Goal: Information Seeking & Learning: Learn about a topic

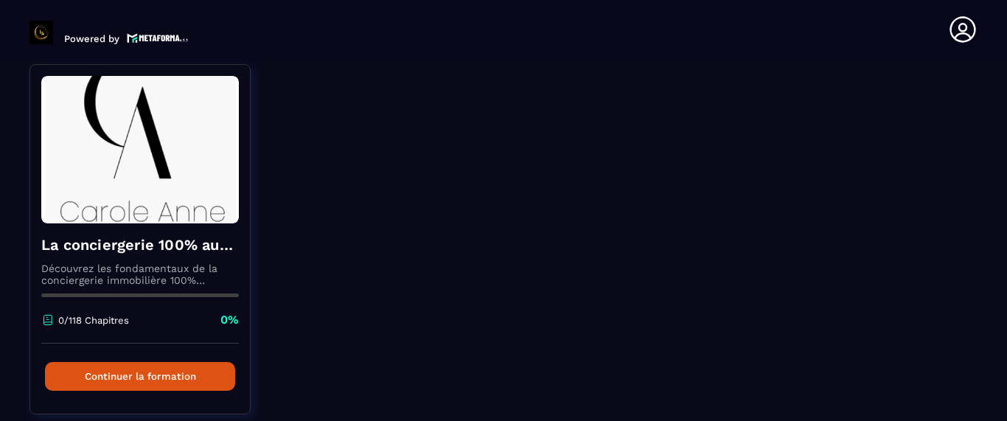
scroll to position [170, 0]
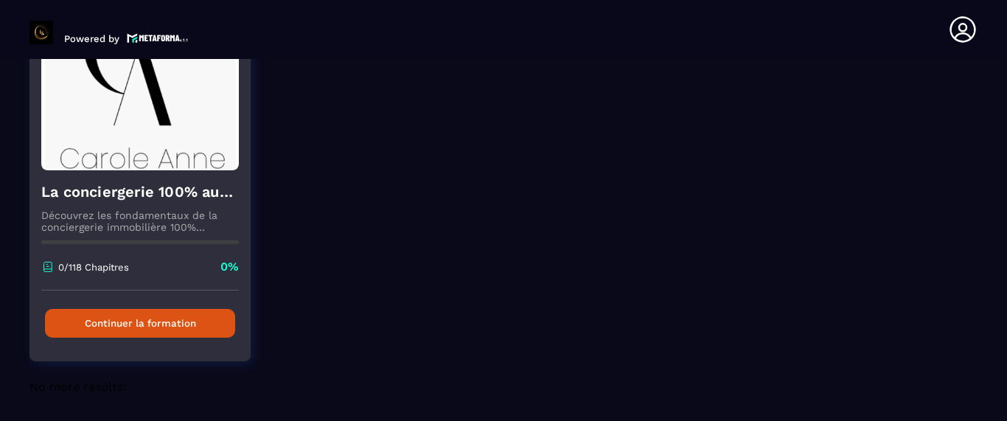
click at [166, 327] on button "Continuer la formation" at bounding box center [140, 323] width 190 height 29
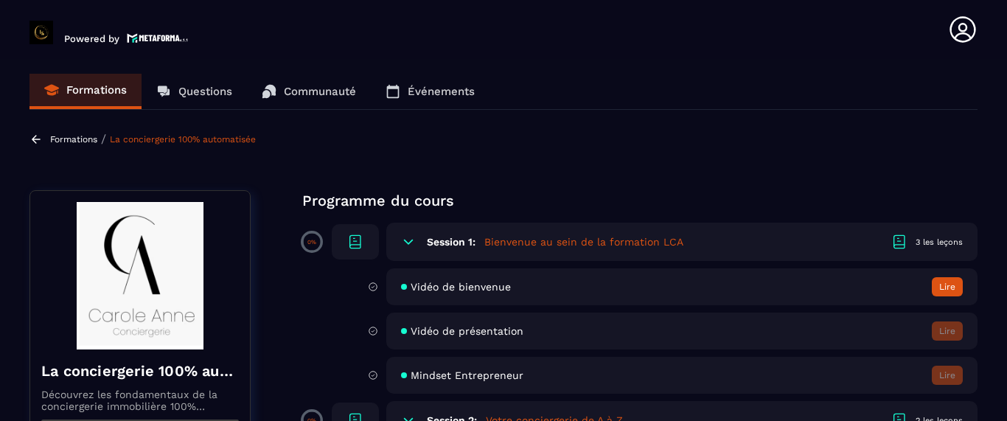
click at [953, 288] on button "Lire" at bounding box center [947, 286] width 31 height 19
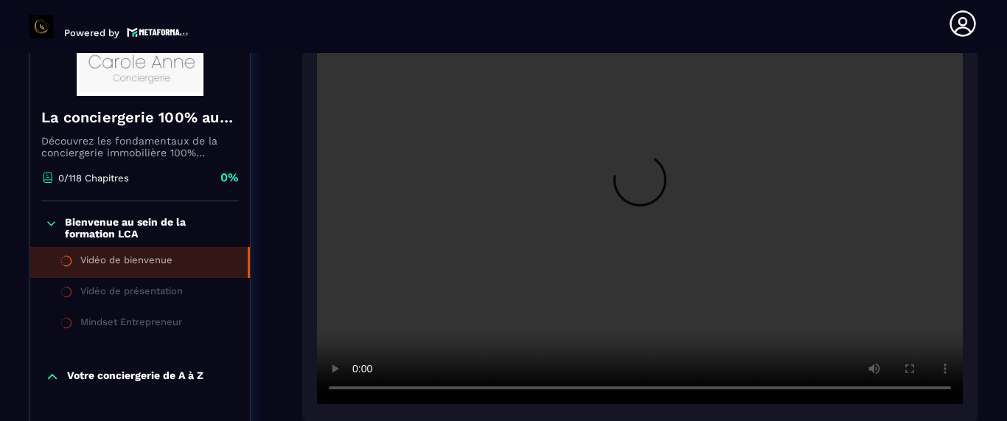
scroll to position [271, 0]
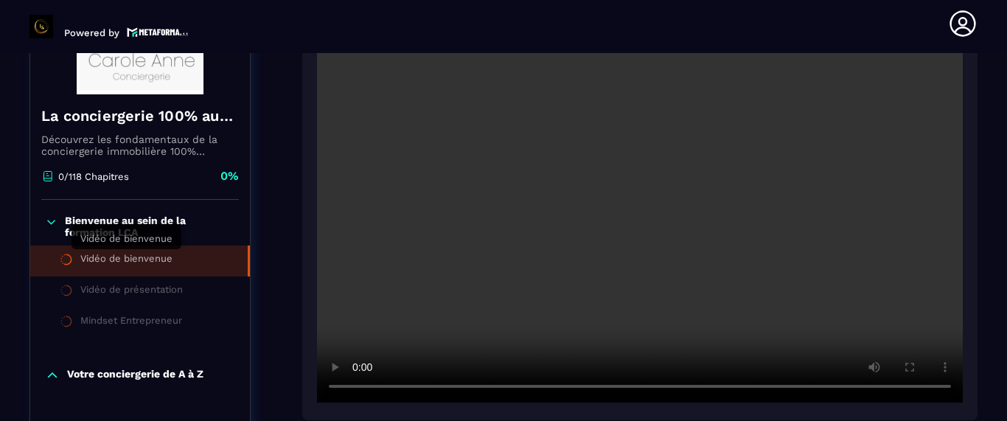
click at [170, 267] on div "Vidéo de bienvenue" at bounding box center [126, 261] width 92 height 16
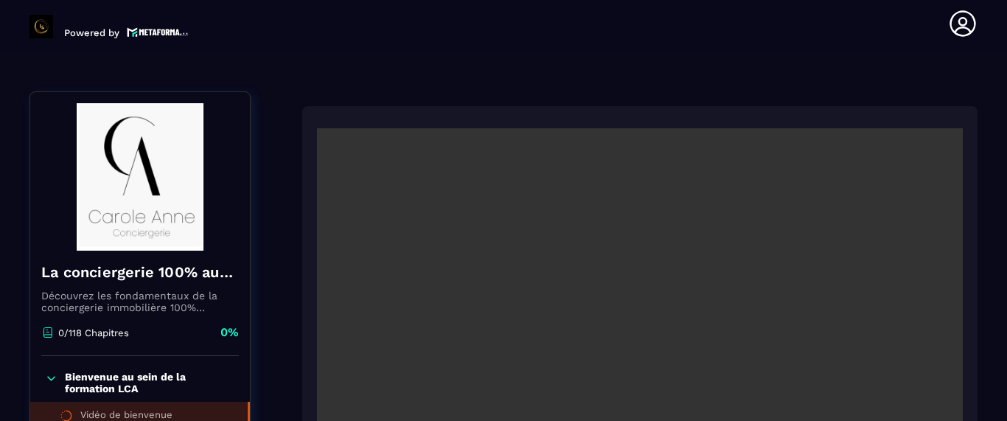
scroll to position [0, 0]
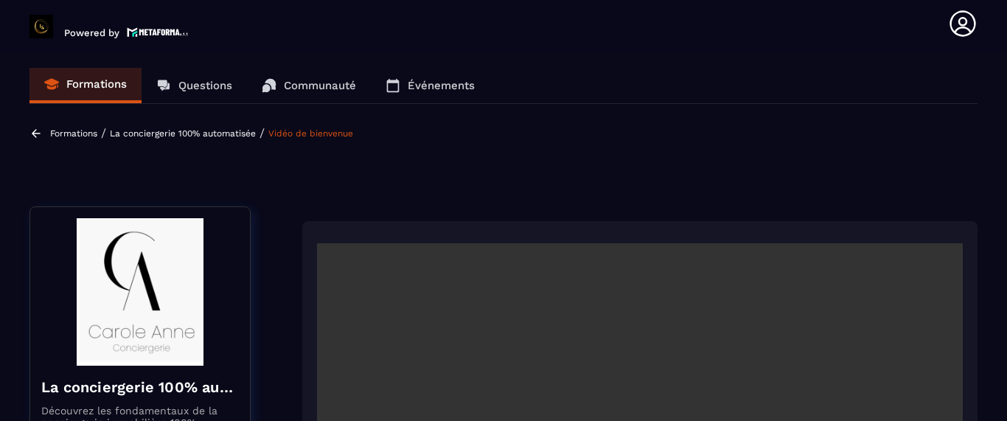
click at [178, 132] on p "La conciergerie 100% automatisée" at bounding box center [183, 133] width 146 height 10
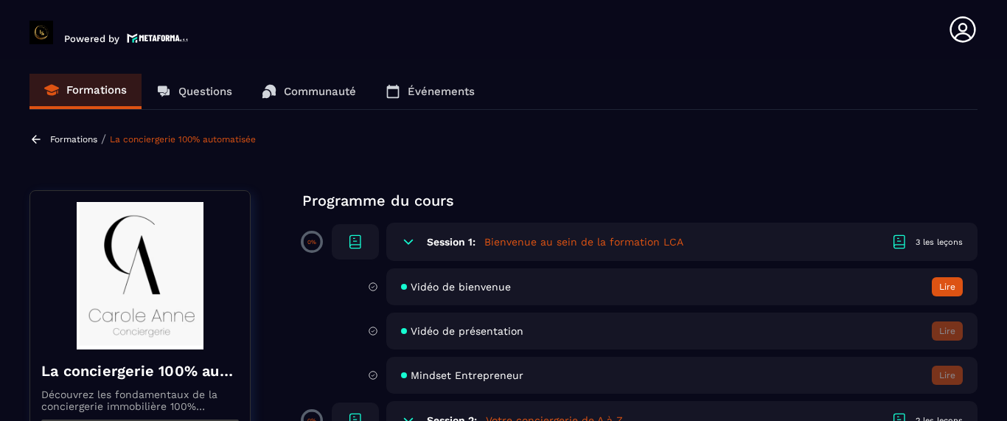
click at [951, 285] on button "Lire" at bounding box center [947, 286] width 31 height 19
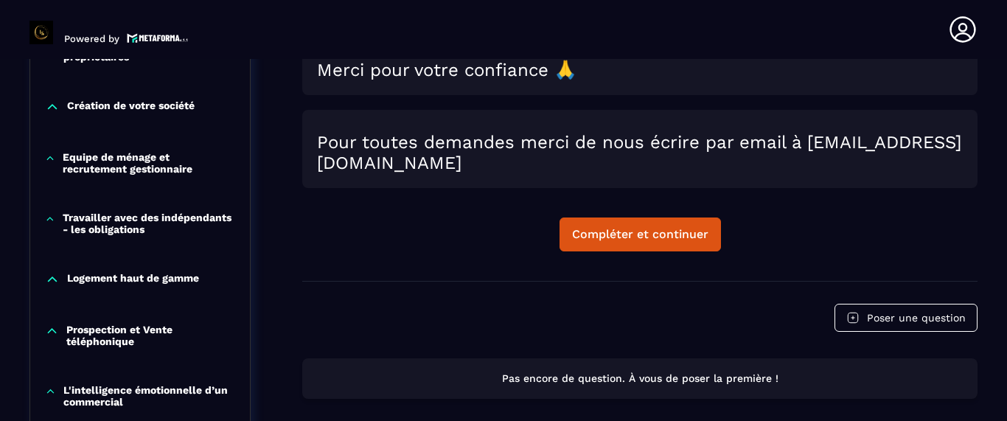
scroll to position [823, 0]
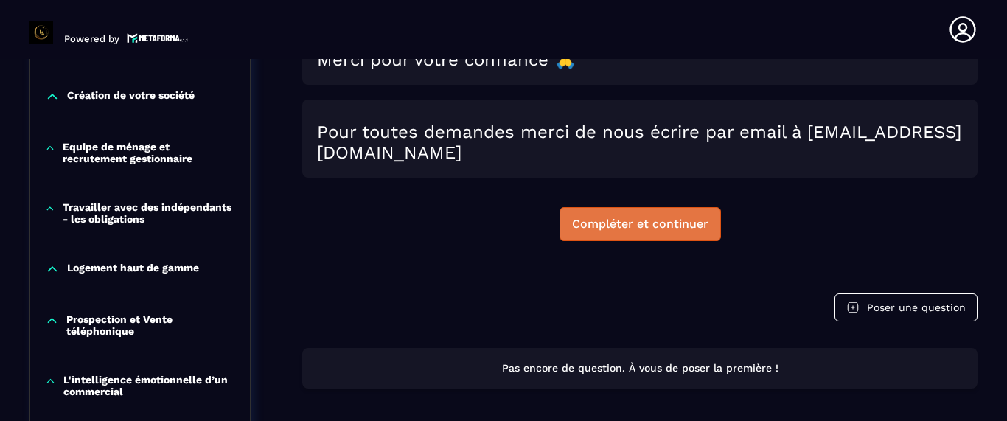
click at [690, 232] on div "Compléter et continuer" at bounding box center [640, 224] width 136 height 15
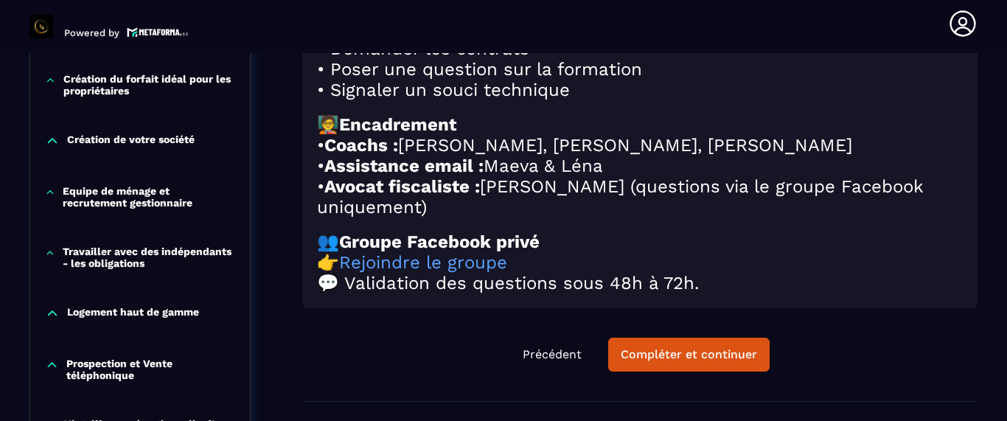
scroll to position [792, 0]
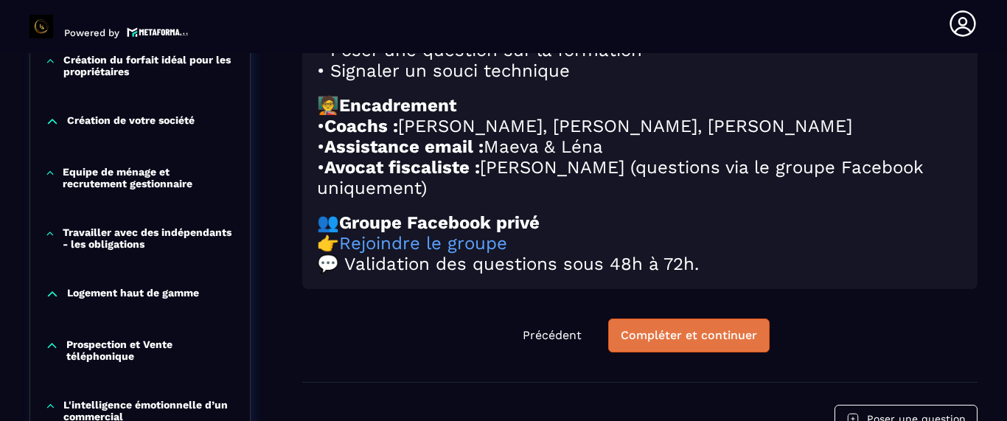
click at [726, 343] on div "Compléter et continuer" at bounding box center [689, 335] width 136 height 15
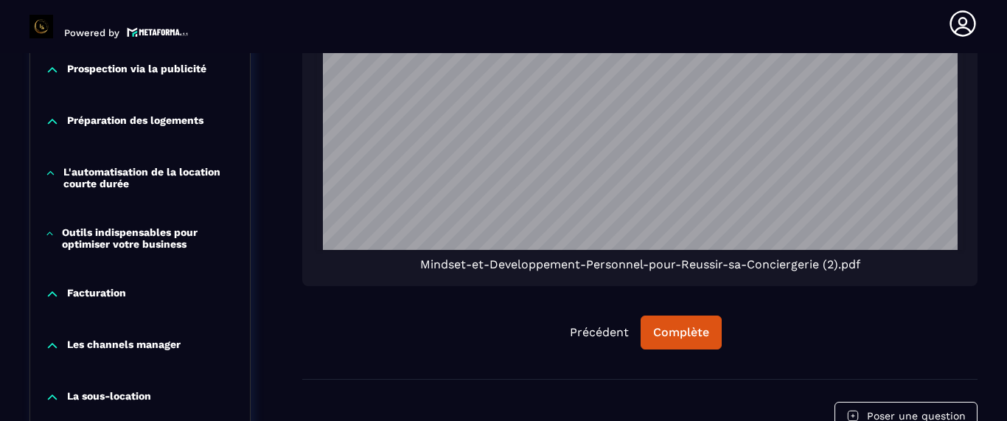
scroll to position [1268, 0]
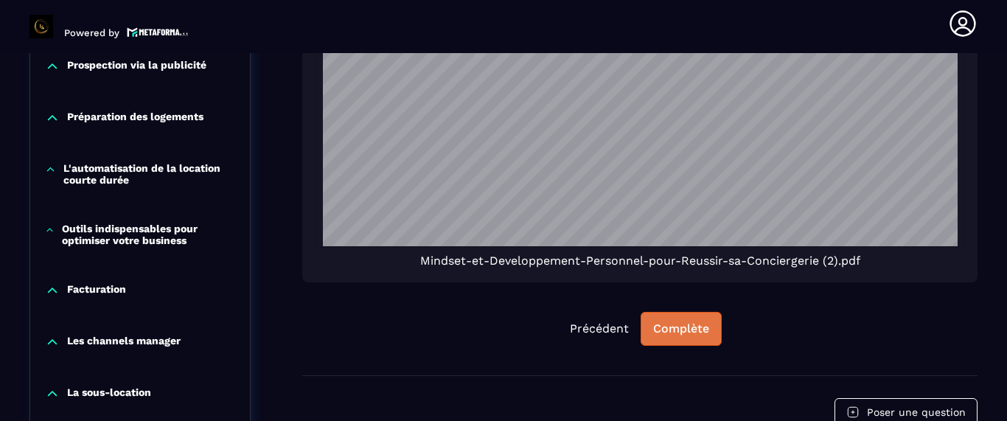
click at [693, 322] on div "Complète" at bounding box center [681, 329] width 56 height 15
click at [691, 322] on div "Continuer" at bounding box center [682, 329] width 58 height 15
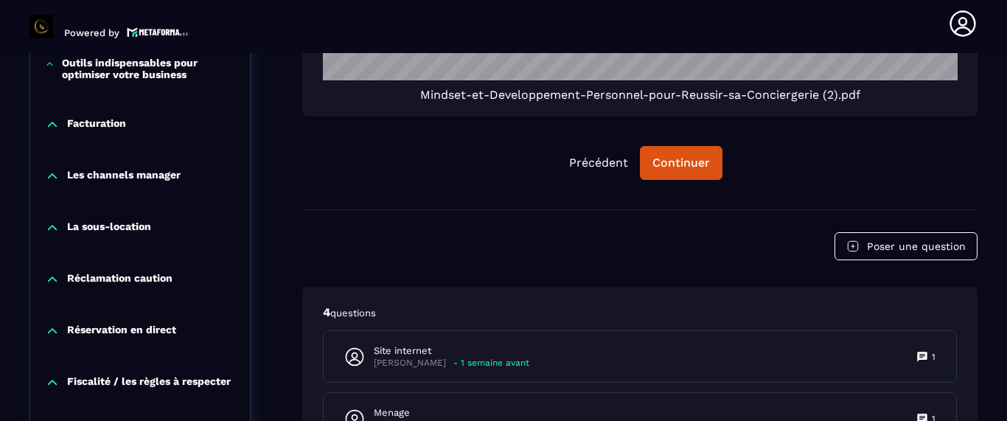
scroll to position [1412, 0]
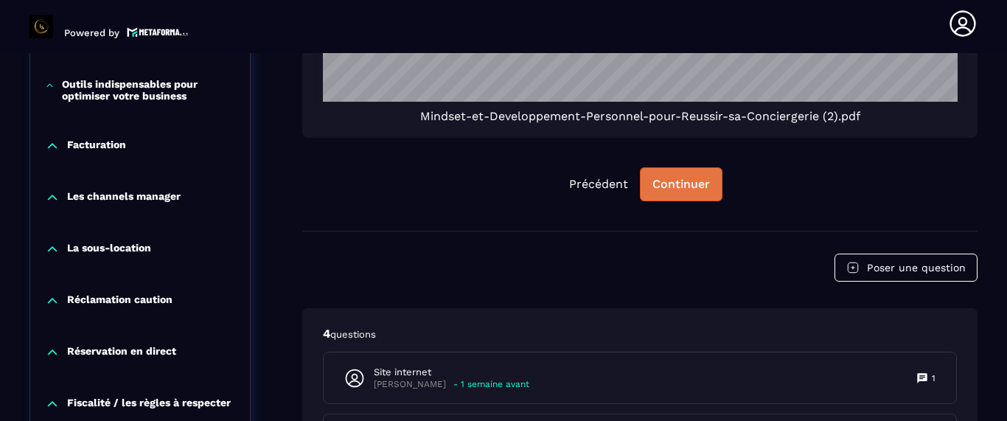
click at [680, 177] on div "Continuer" at bounding box center [682, 184] width 58 height 15
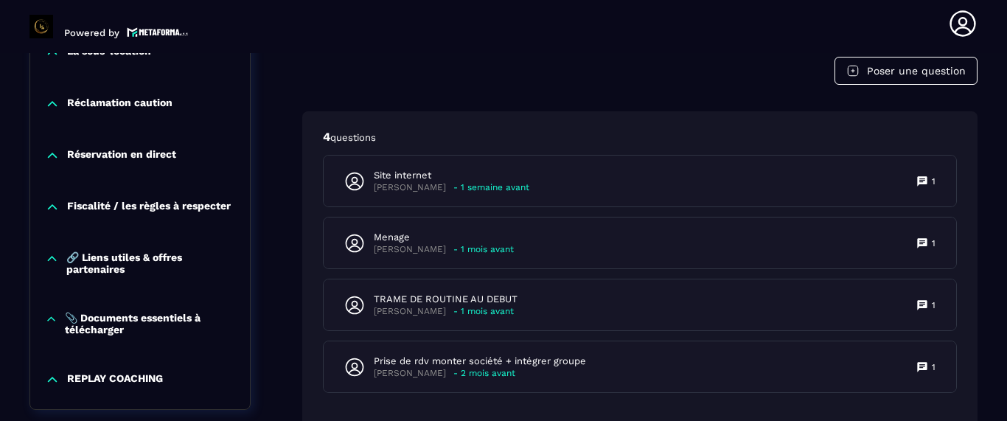
scroll to position [1621, 0]
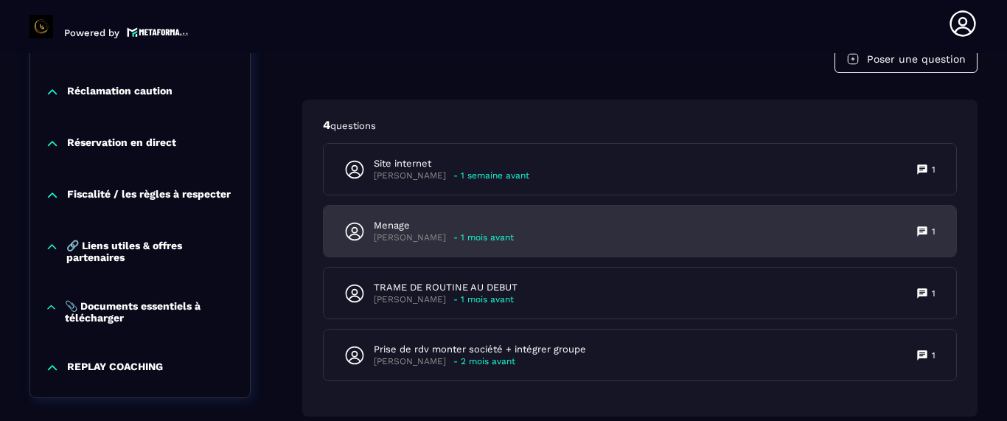
click at [551, 210] on div "Menage [PERSON_NAME] - 1 mois avant 1" at bounding box center [640, 231] width 633 height 51
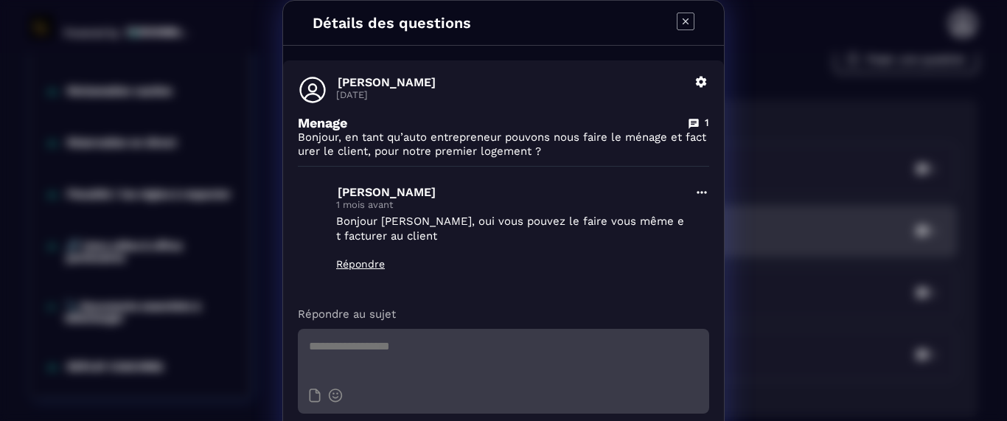
scroll to position [55, 0]
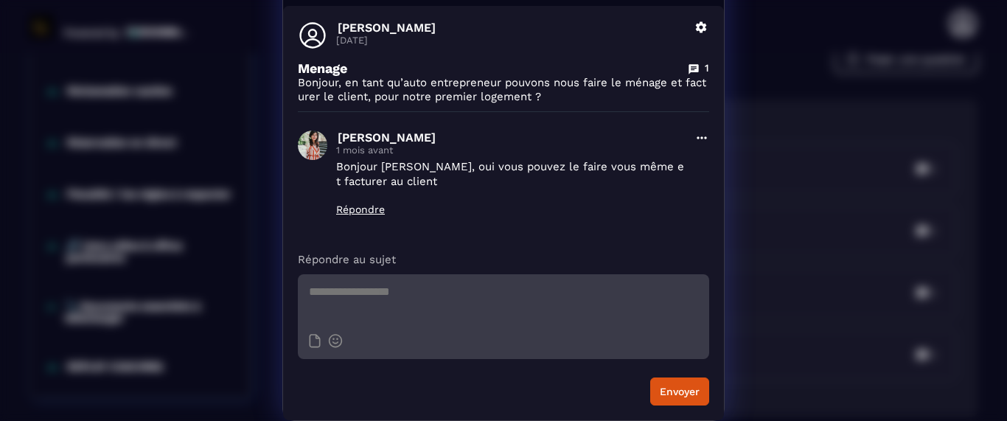
click at [799, 218] on div "Détails des questions [PERSON_NAME] [DATE] Supprimer Menage 1 Bonjour, en tant …" at bounding box center [503, 183] width 1007 height 476
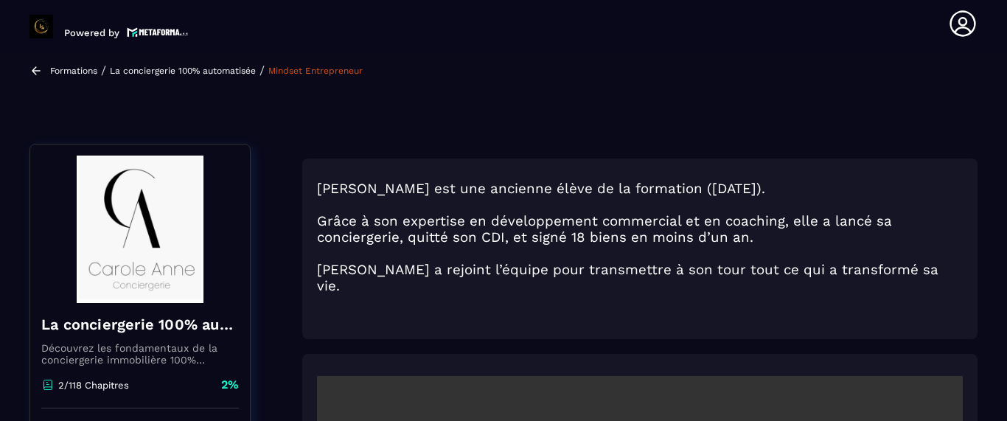
scroll to position [0, 0]
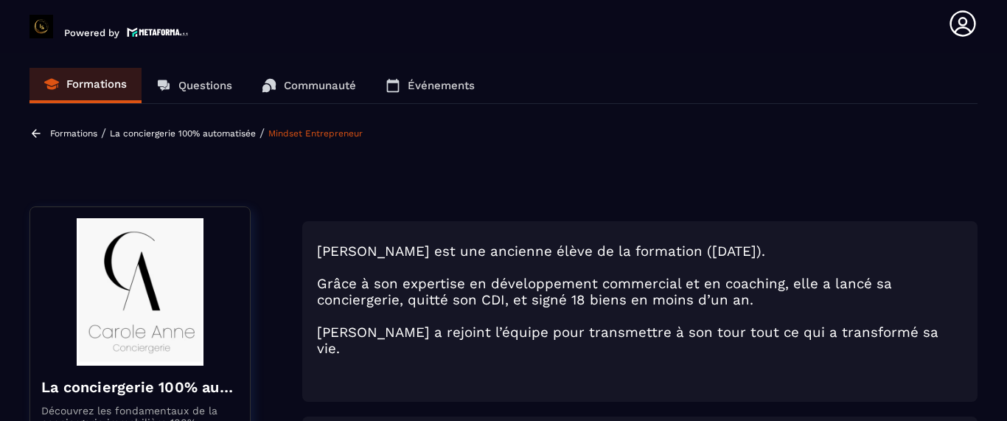
click at [220, 137] on p "La conciergerie 100% automatisée" at bounding box center [183, 133] width 146 height 10
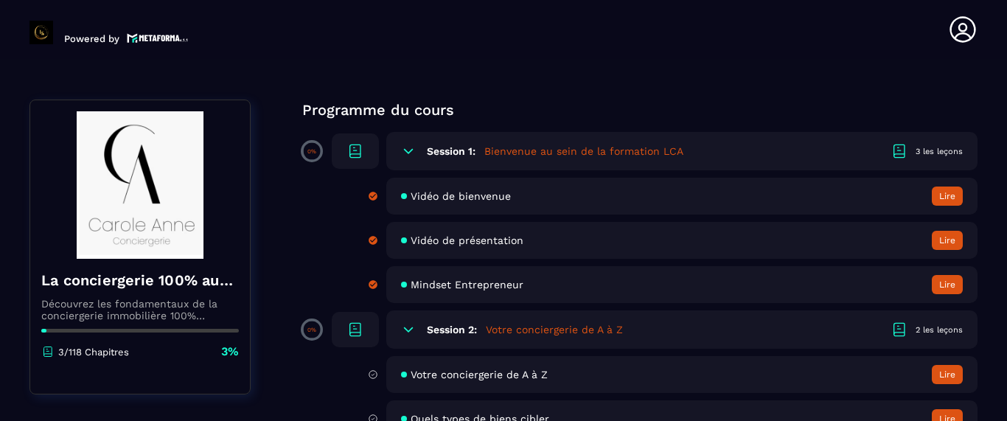
scroll to position [91, 0]
click at [406, 144] on icon at bounding box center [408, 150] width 15 height 15
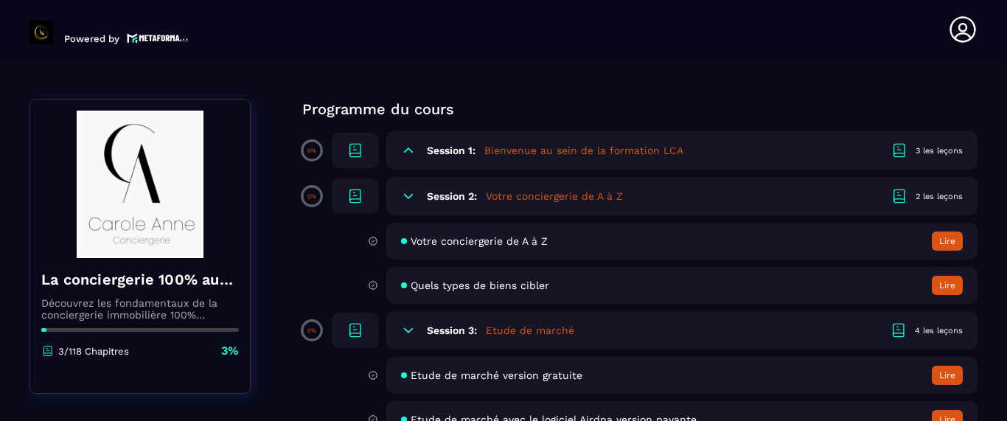
click at [953, 239] on button "Lire" at bounding box center [947, 241] width 31 height 19
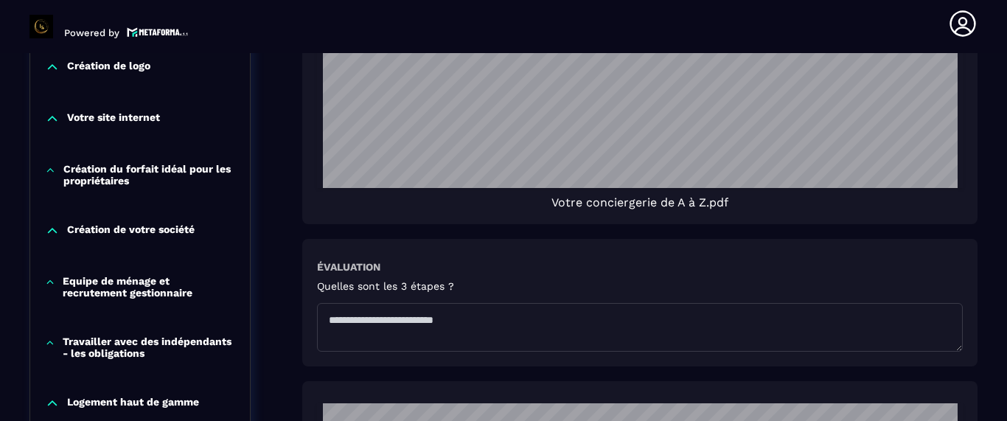
scroll to position [1392, 0]
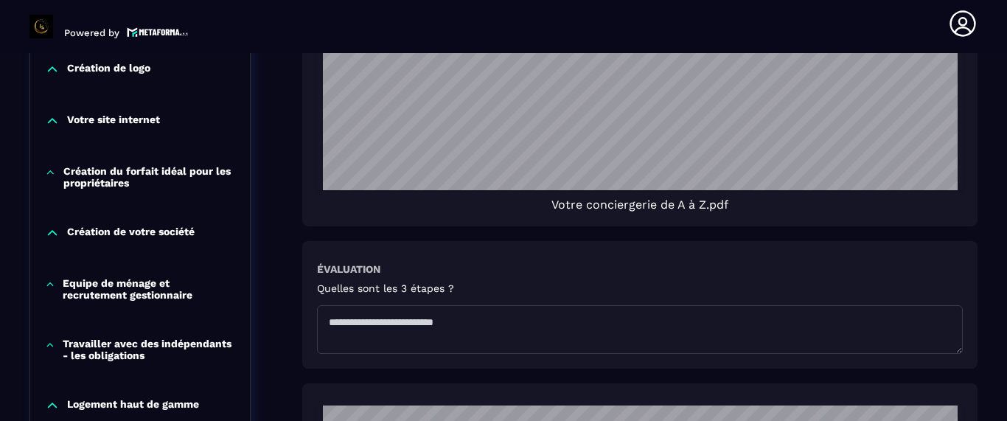
click at [602, 209] on span "Votre conciergerie de A à Z.pdf" at bounding box center [640, 205] width 177 height 14
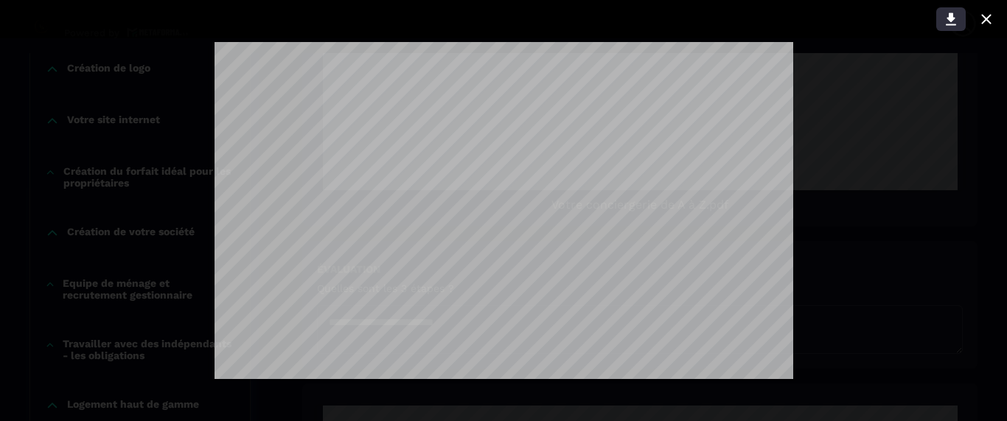
click at [951, 12] on icon at bounding box center [951, 19] width 18 height 18
click at [990, 20] on icon at bounding box center [987, 19] width 18 height 18
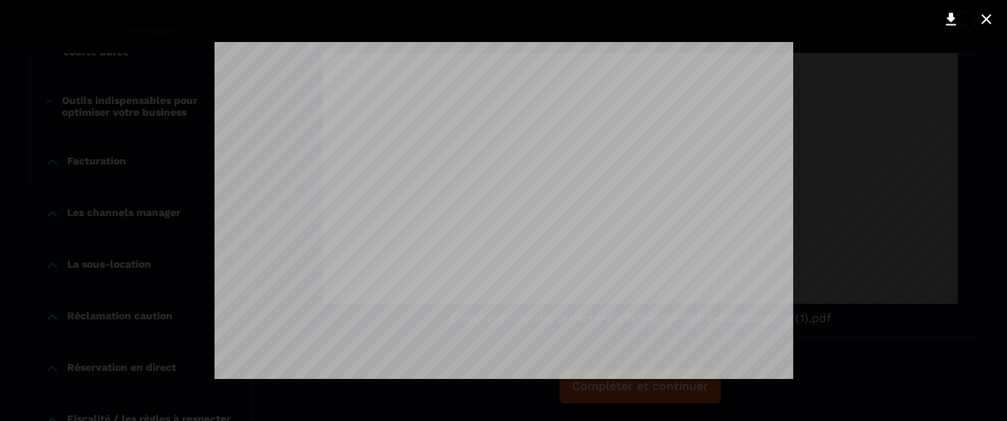
scroll to position [628, 0]
click at [950, 18] on icon at bounding box center [951, 19] width 10 height 13
click at [990, 24] on icon at bounding box center [987, 19] width 18 height 18
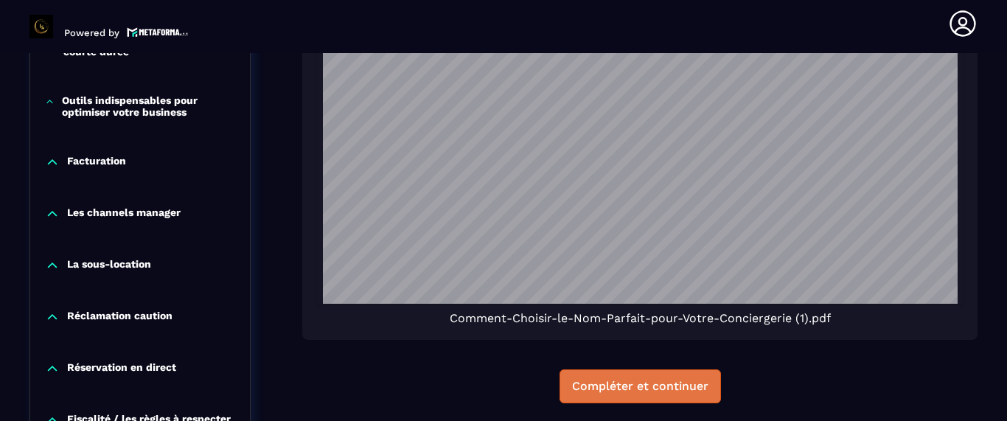
click at [662, 400] on button "Compléter et continuer" at bounding box center [640, 386] width 161 height 34
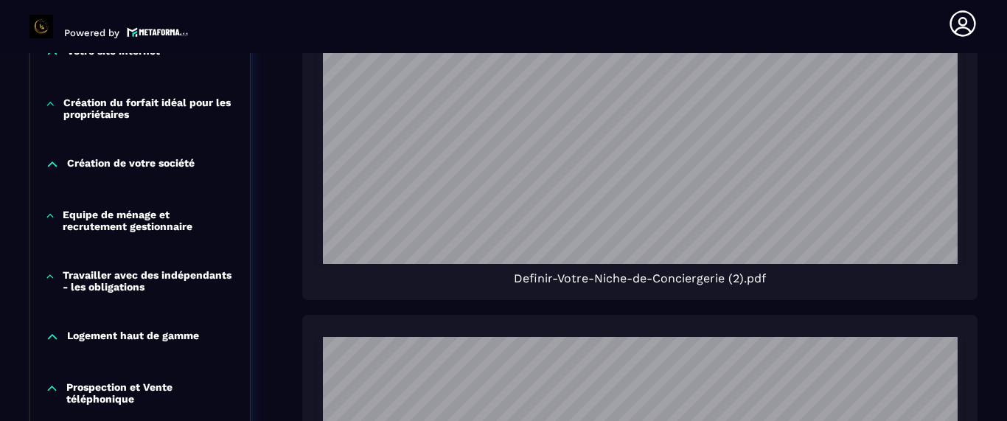
scroll to position [1254, 0]
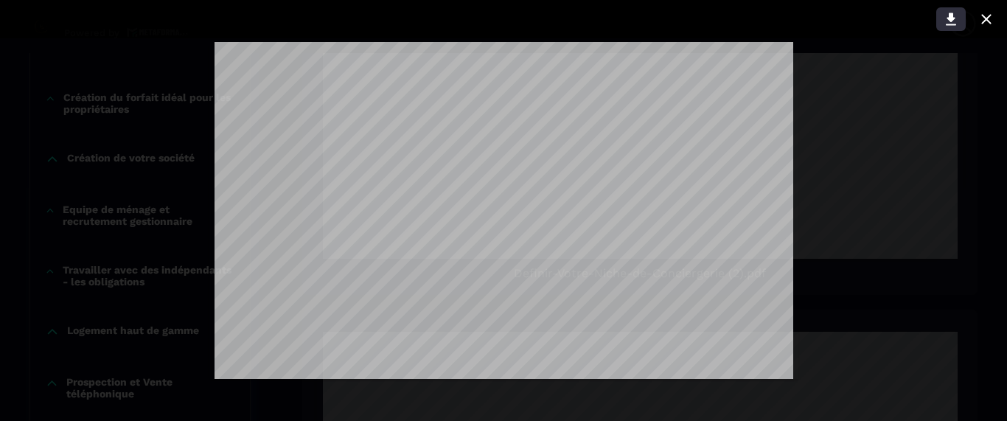
click at [954, 18] on icon at bounding box center [951, 19] width 10 height 13
click at [986, 15] on icon at bounding box center [987, 19] width 18 height 18
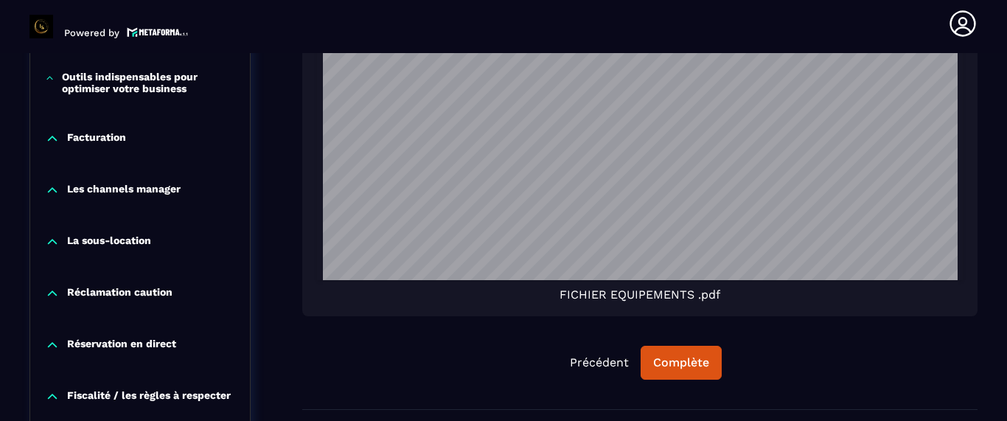
scroll to position [1896, 0]
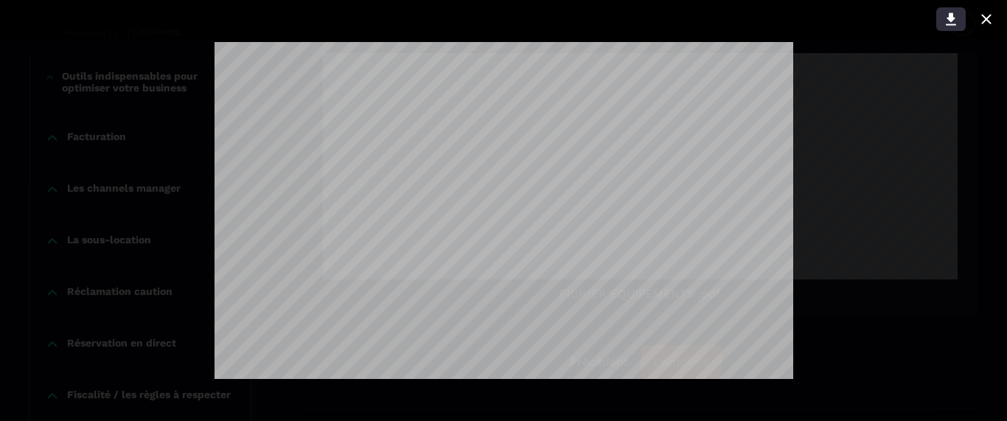
click at [953, 15] on icon at bounding box center [951, 19] width 18 height 18
click at [989, 21] on icon at bounding box center [986, 19] width 10 height 10
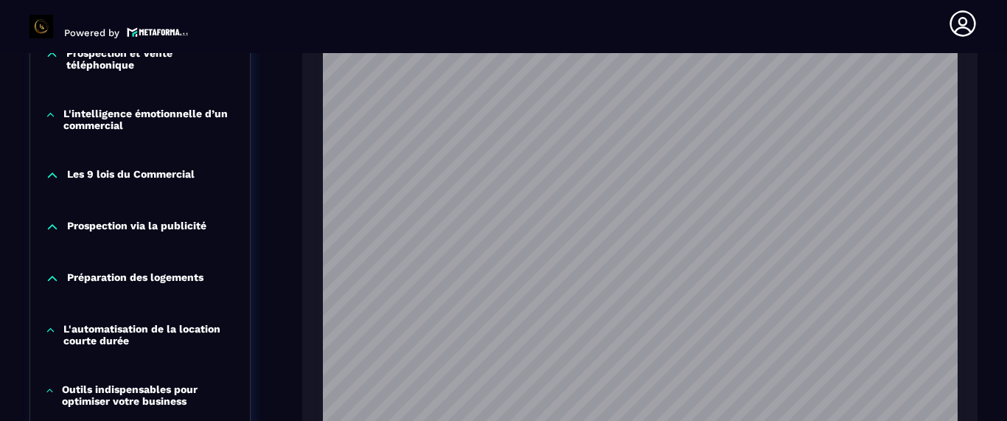
scroll to position [2166, 0]
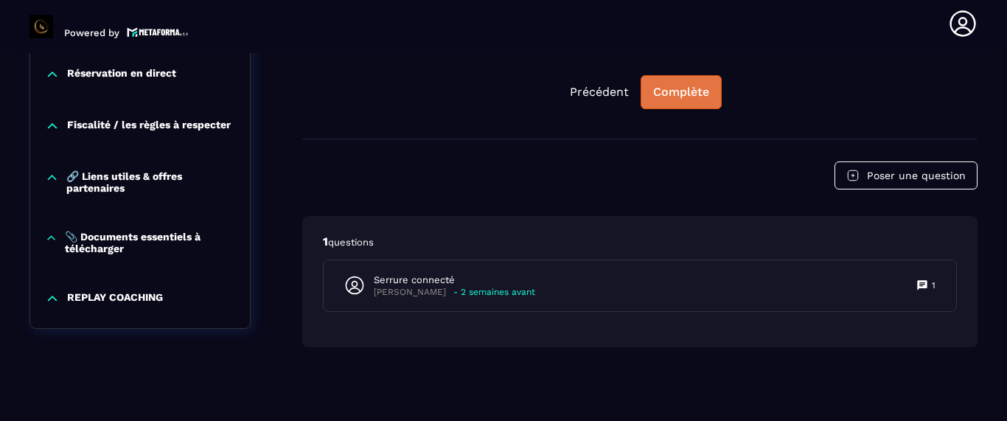
click at [677, 92] on div "Complète" at bounding box center [681, 92] width 56 height 15
click at [703, 95] on div "Continuer" at bounding box center [682, 92] width 58 height 15
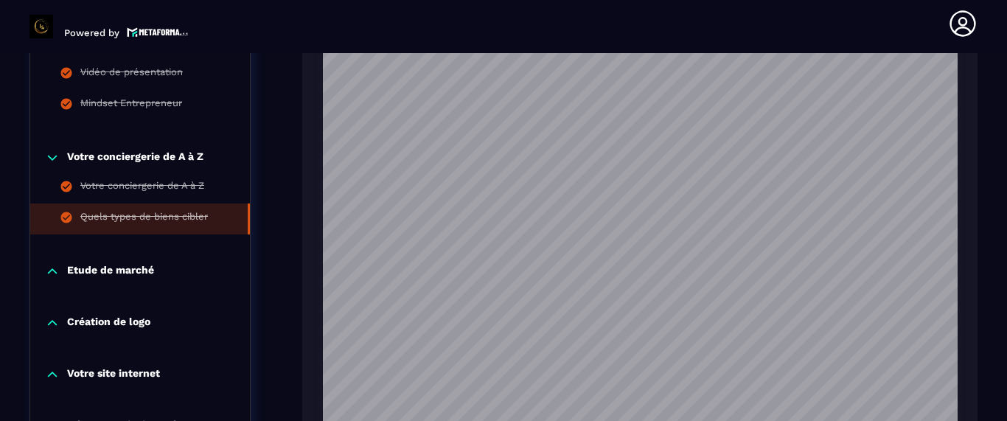
scroll to position [946, 0]
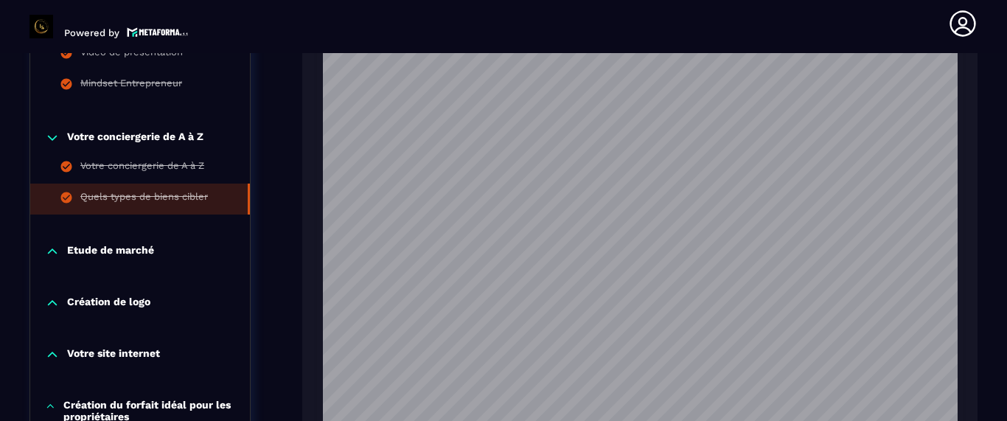
click at [119, 244] on p "Etude de marché" at bounding box center [110, 251] width 87 height 15
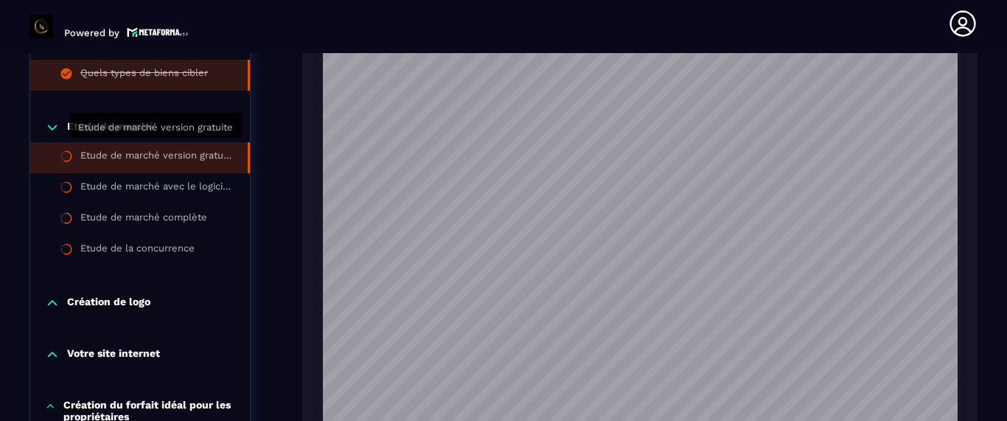
click at [122, 150] on div "Etude de marché version gratuite" at bounding box center [156, 158] width 153 height 16
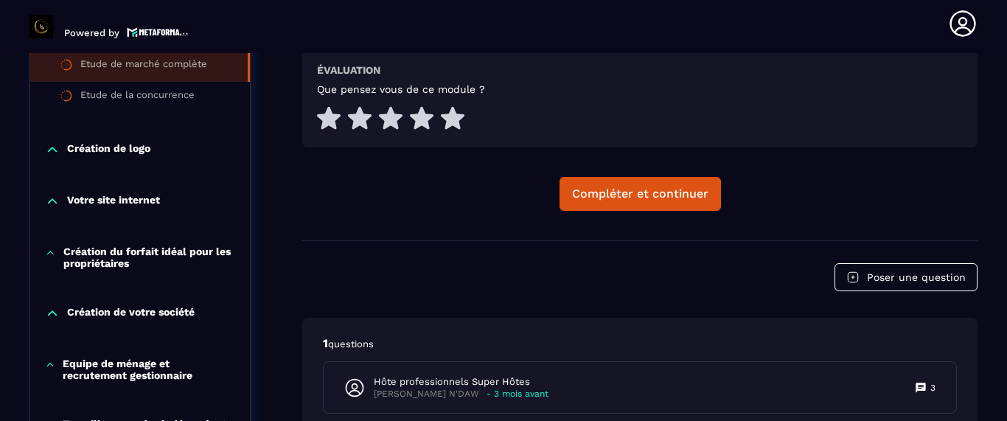
scroll to position [793, 0]
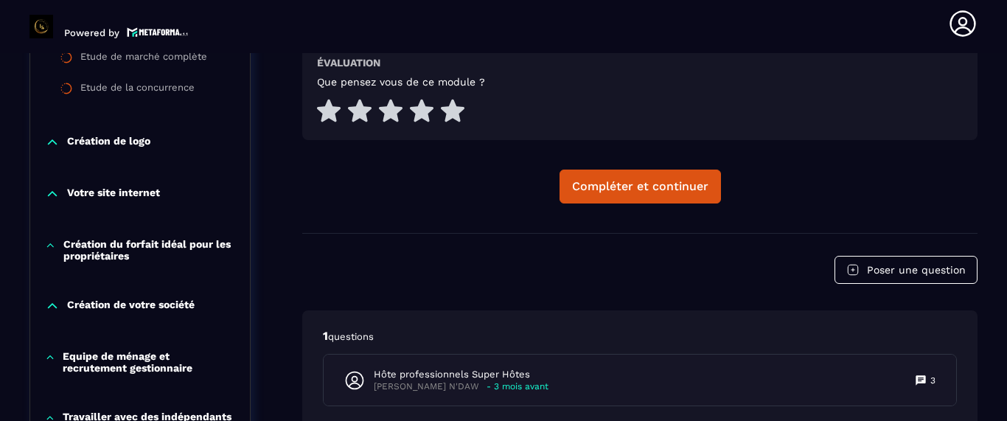
click at [214, 245] on p "Création du forfait idéal pour les propriétaires" at bounding box center [149, 250] width 172 height 24
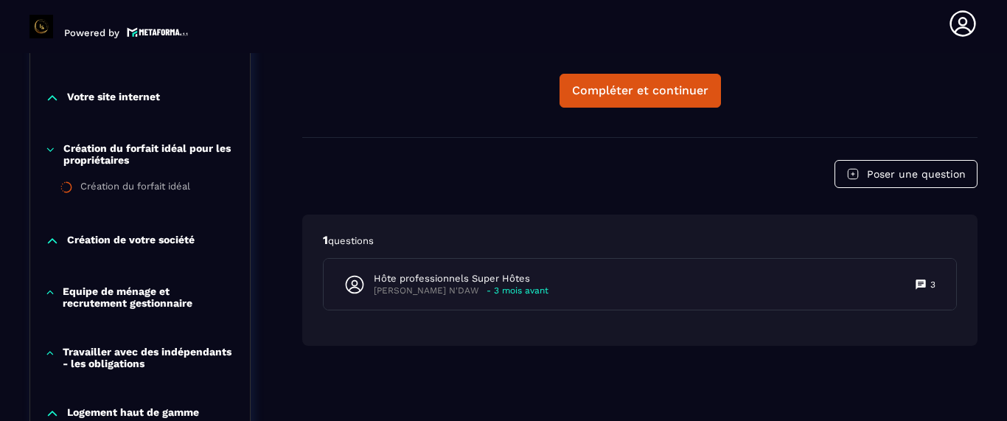
scroll to position [899, 0]
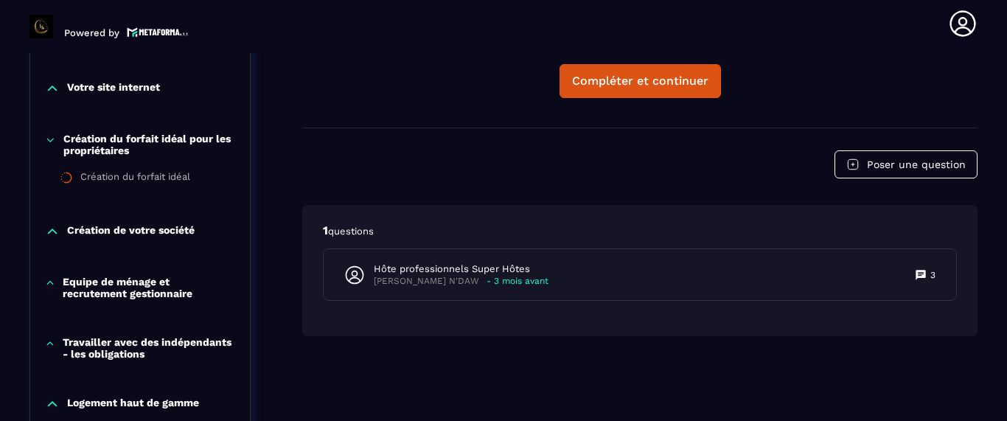
click at [179, 237] on p "Création de votre société" at bounding box center [131, 231] width 128 height 15
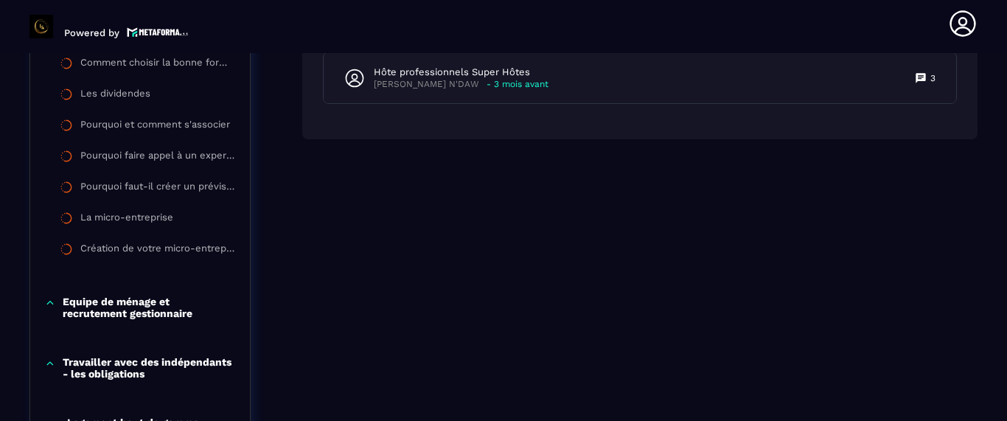
scroll to position [1108, 0]
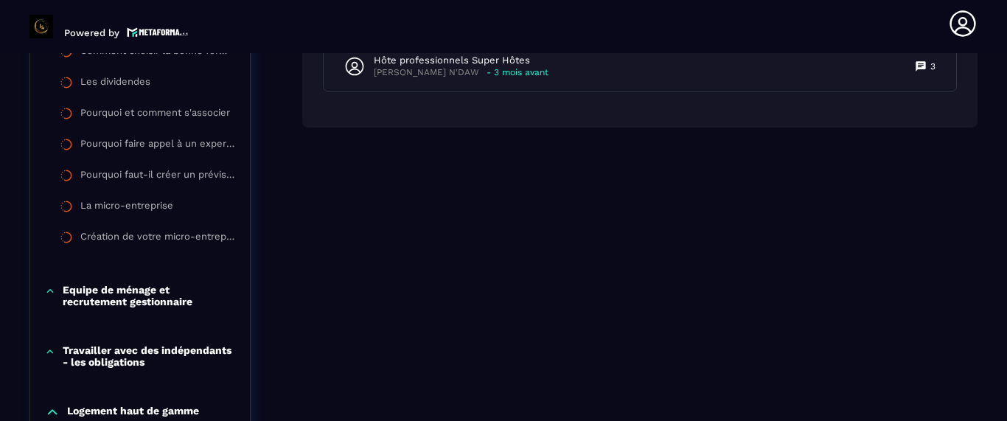
click at [189, 302] on p "Equipe de ménage et recrutement gestionnaire" at bounding box center [149, 296] width 173 height 24
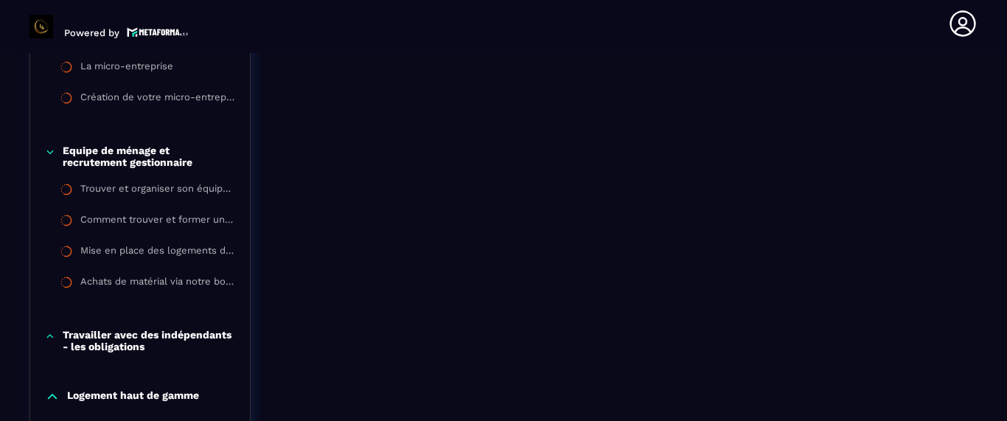
scroll to position [1251, 0]
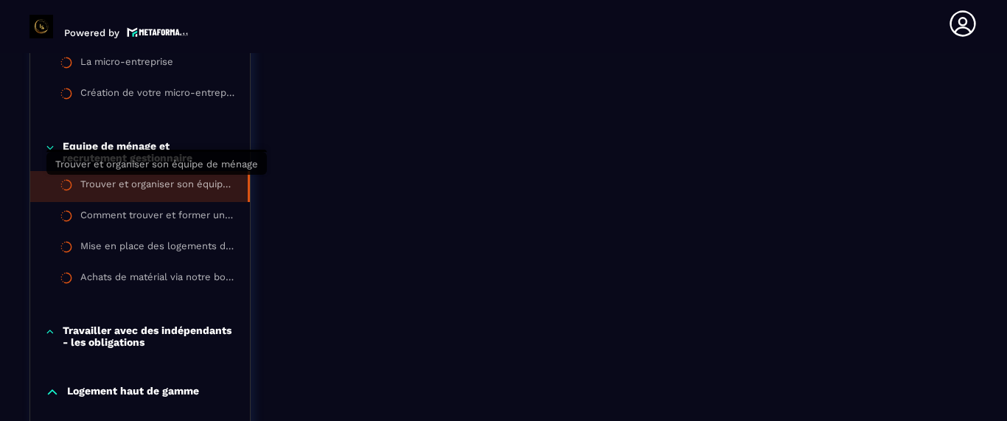
click at [190, 190] on div "Trouver et organiser son équipe de ménage" at bounding box center [156, 186] width 153 height 16
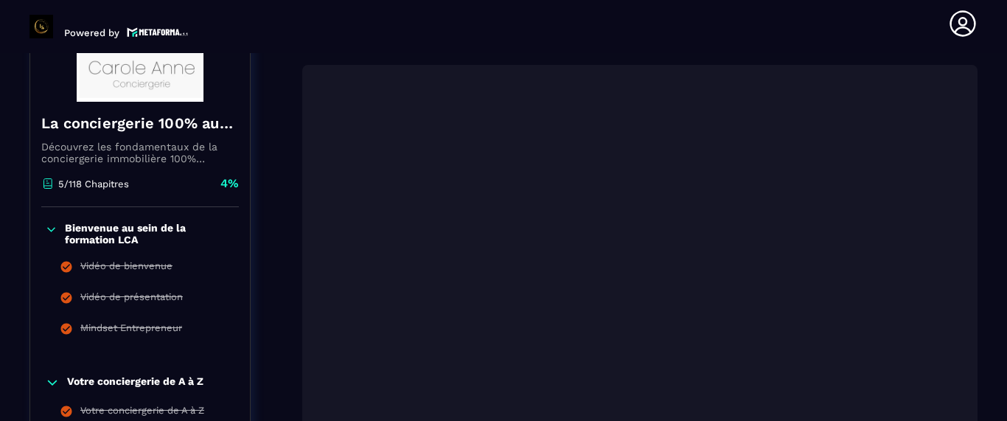
scroll to position [254, 0]
